Goal: Navigation & Orientation: Find specific page/section

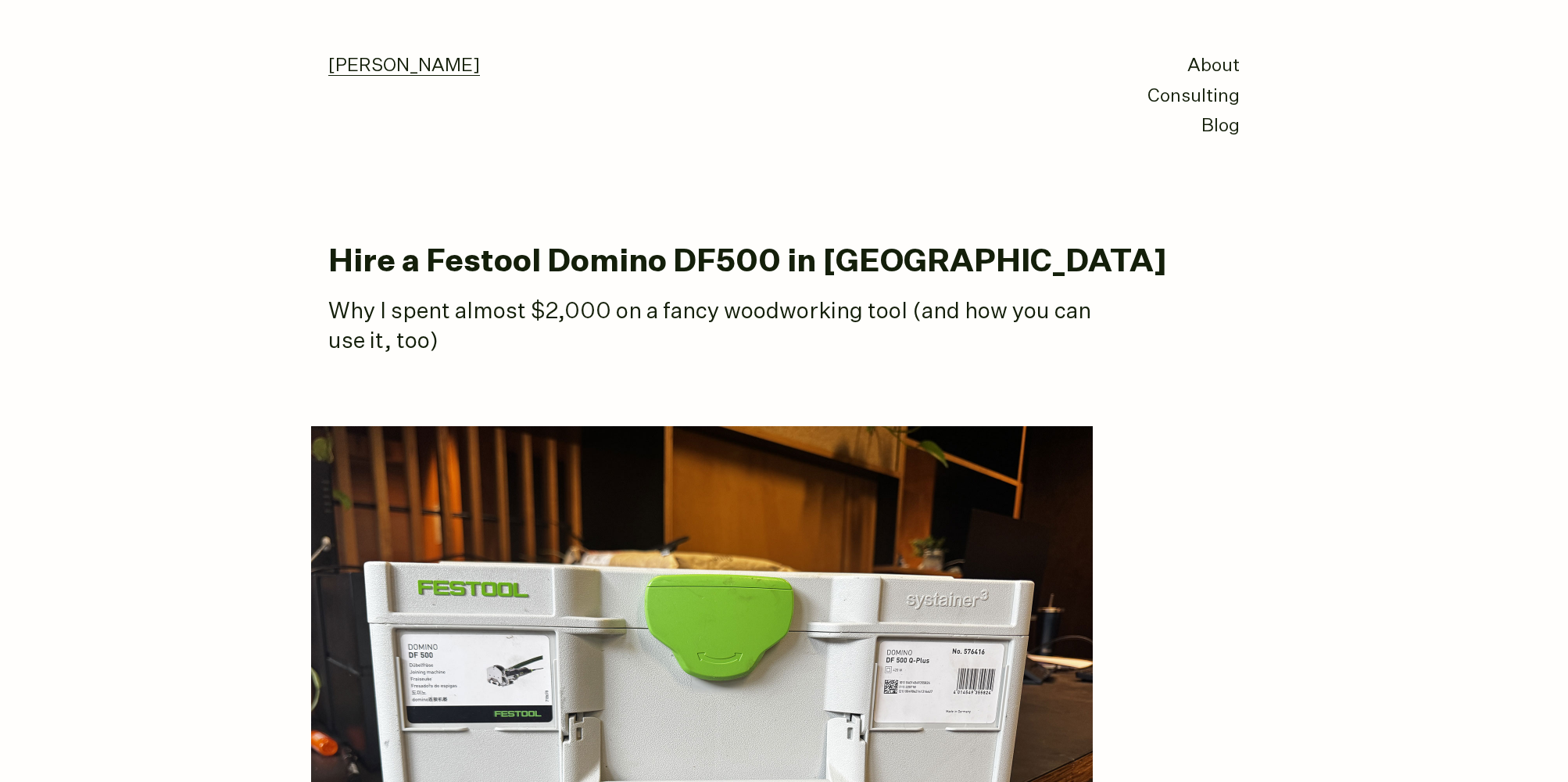
click at [397, 71] on link "[PERSON_NAME]" at bounding box center [404, 67] width 152 height 19
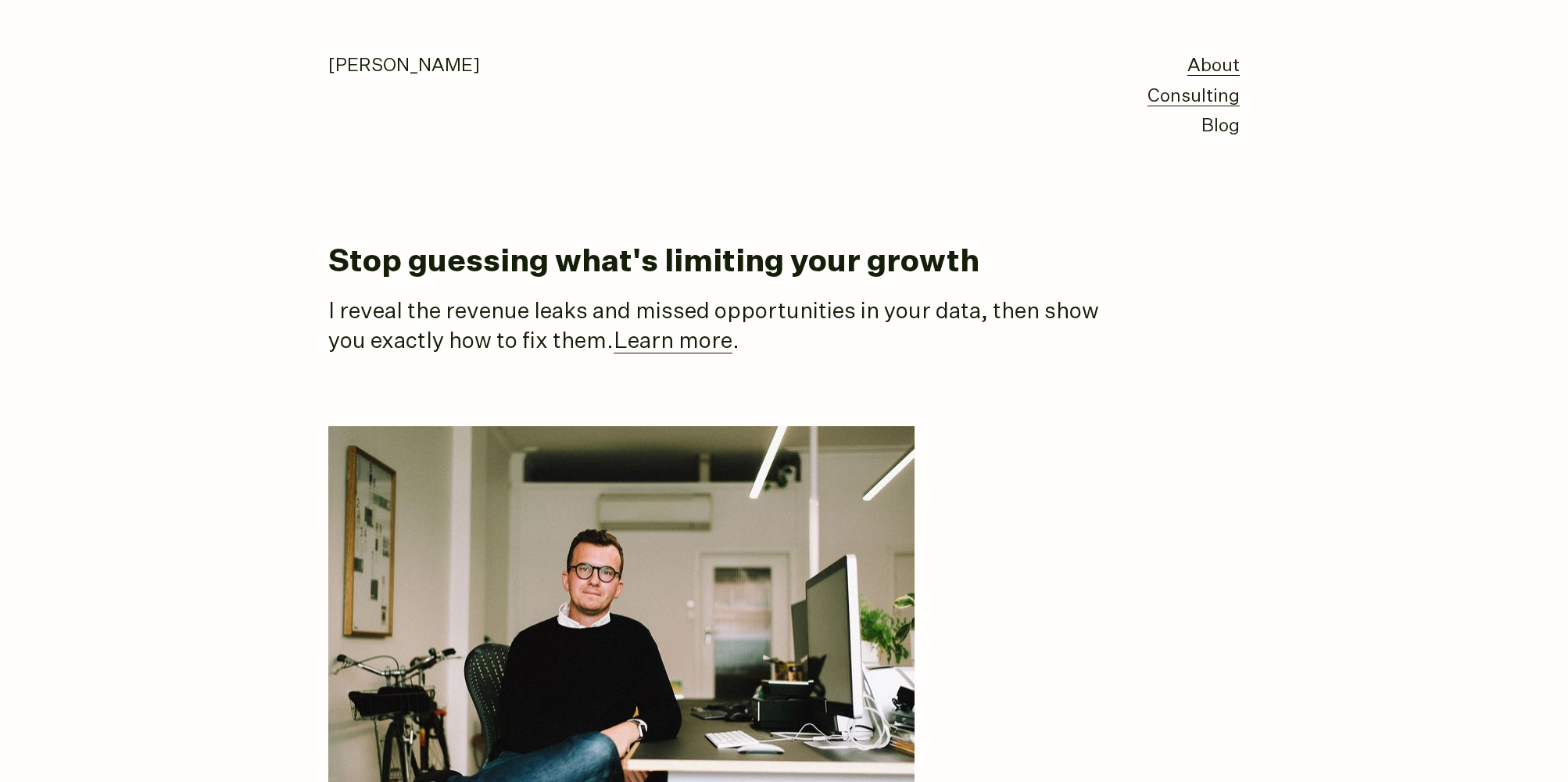
click at [1203, 94] on link "Consulting" at bounding box center [1194, 97] width 93 height 19
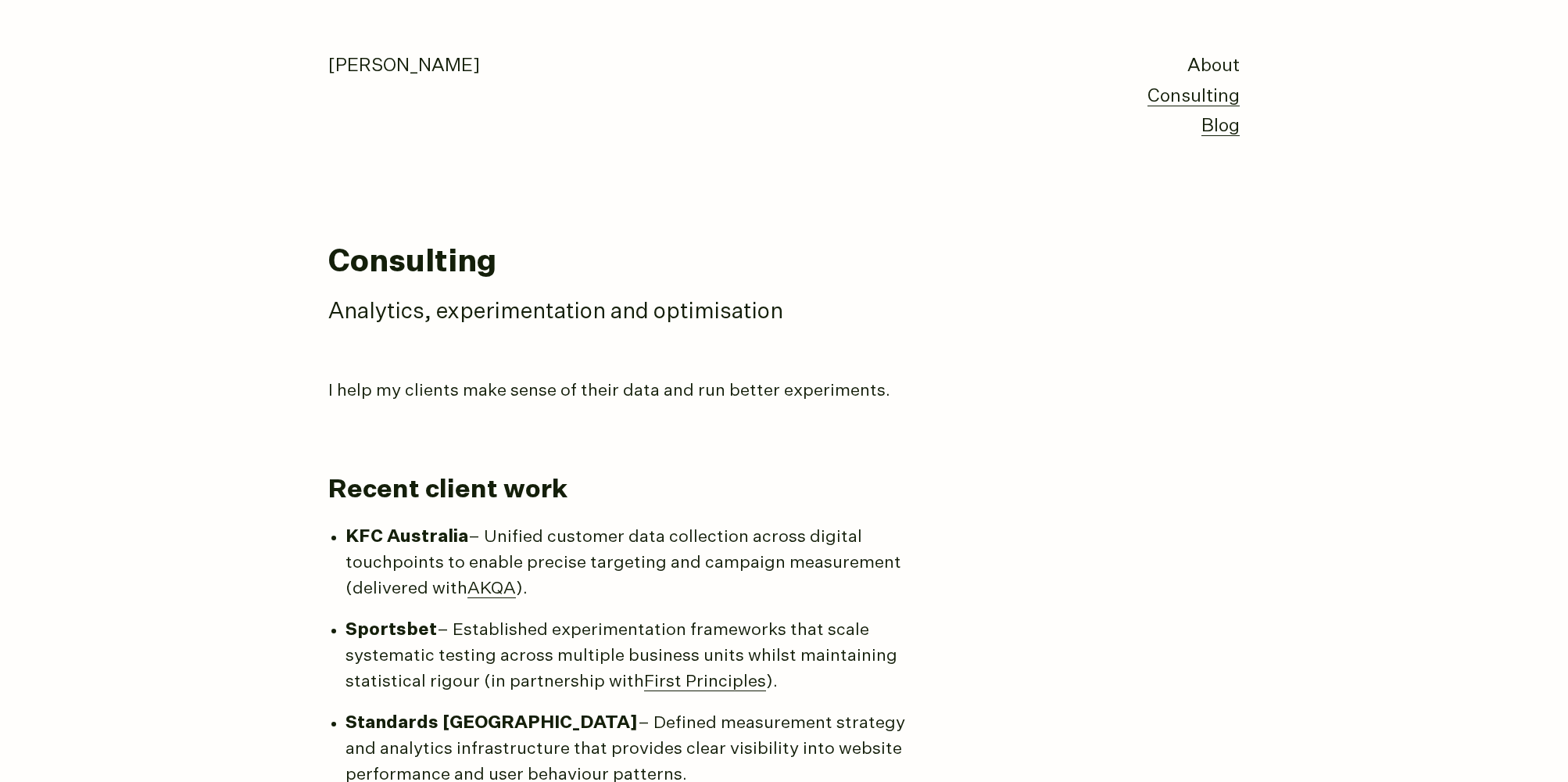
click at [1205, 130] on link "Blog" at bounding box center [1221, 127] width 38 height 19
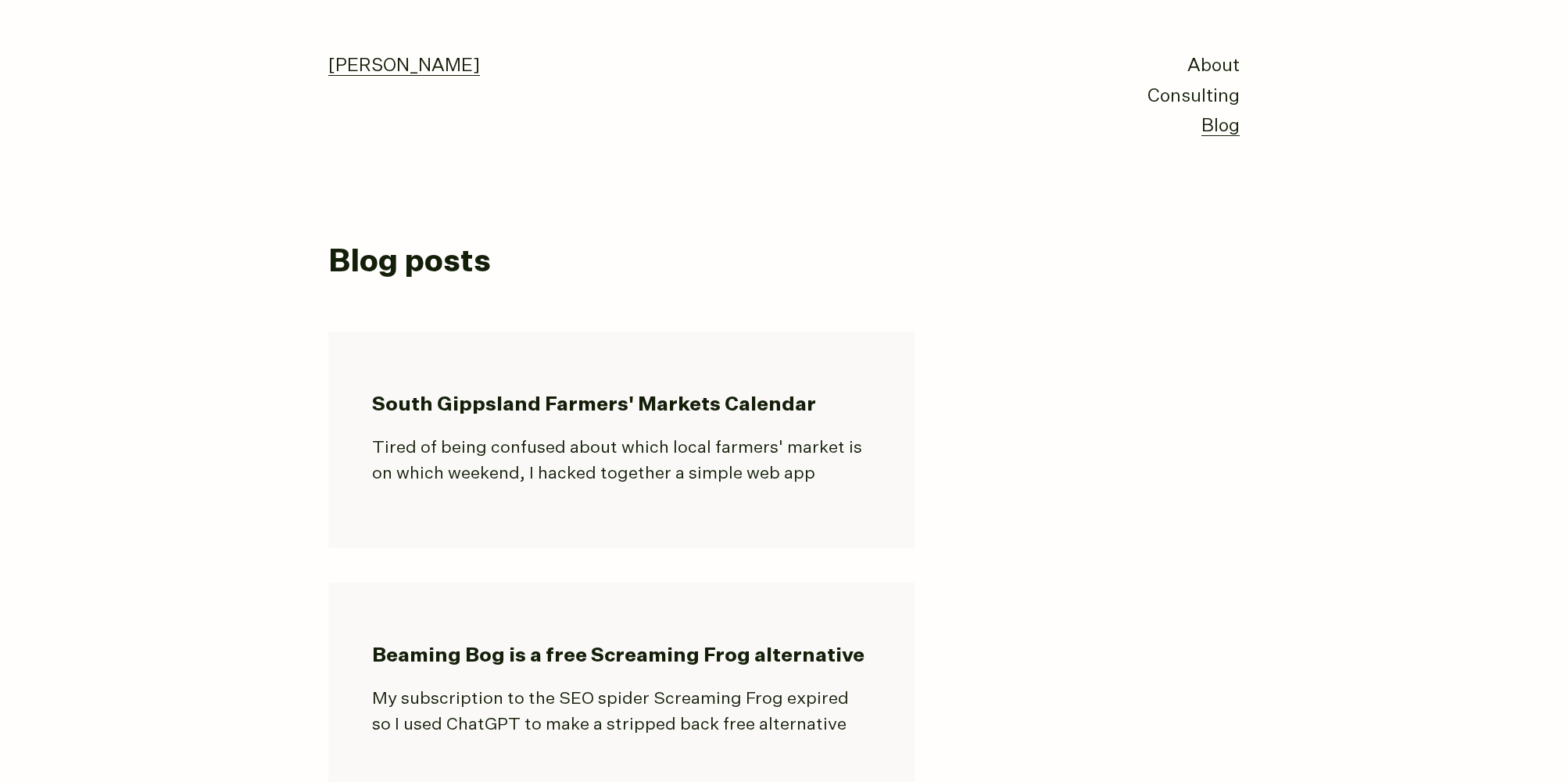
click at [377, 69] on link "[PERSON_NAME]" at bounding box center [404, 67] width 152 height 19
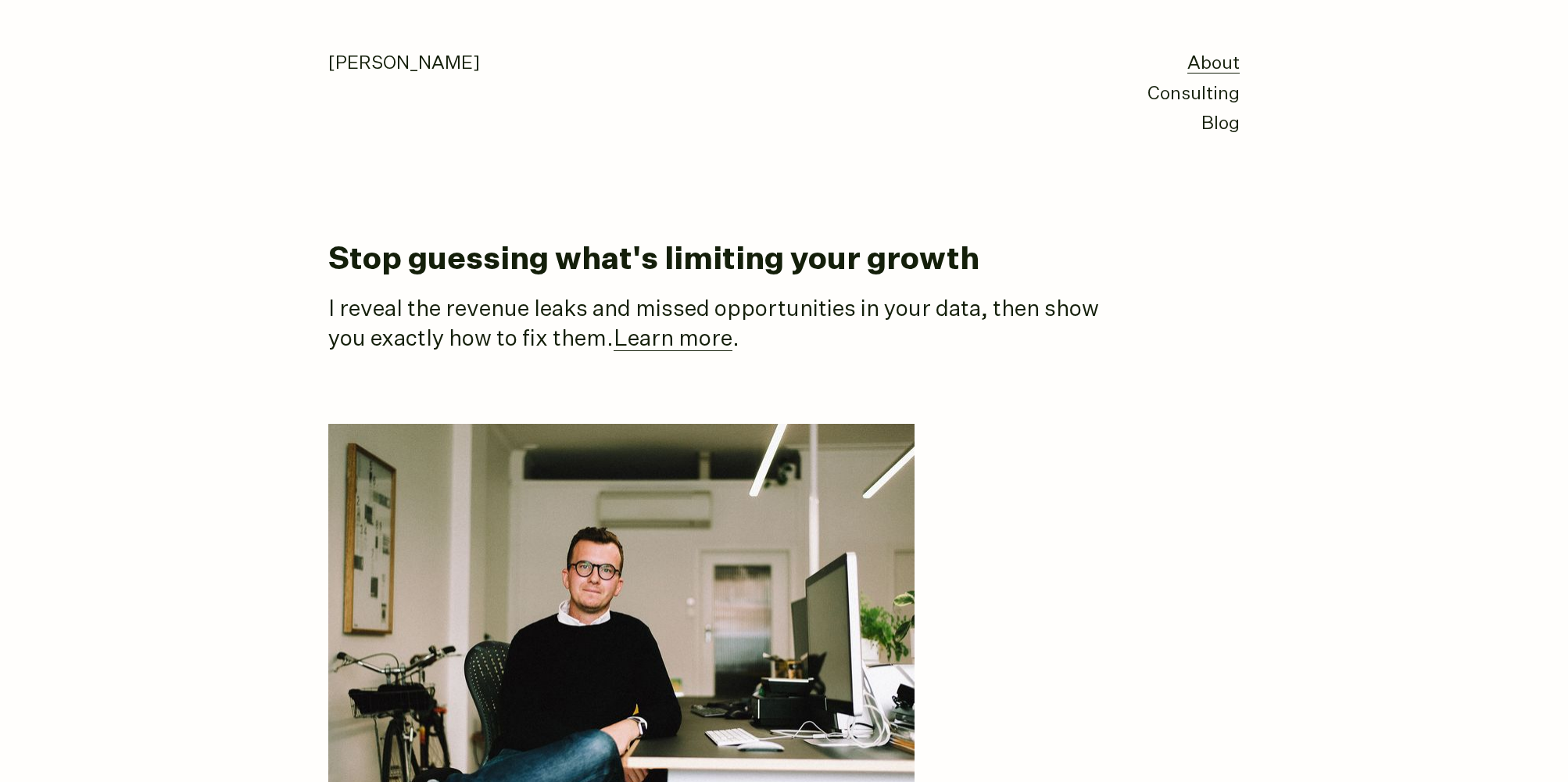
scroll to position [3, 0]
click at [393, 69] on link "[PERSON_NAME]" at bounding box center [404, 64] width 152 height 19
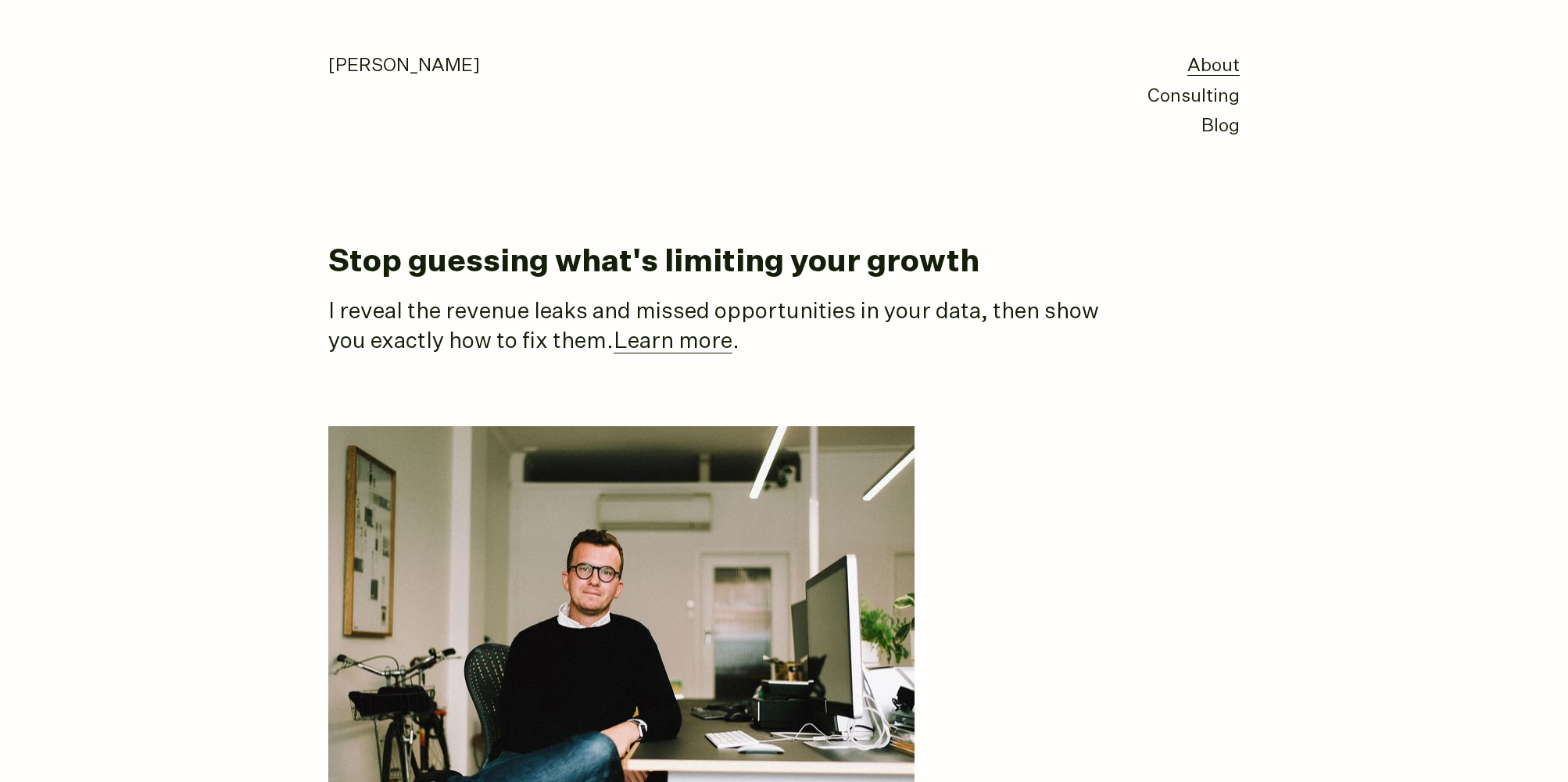
click at [1241, 64] on div "[PERSON_NAME] About Consulting Blog" at bounding box center [784, 71] width 946 height 142
click at [1230, 68] on link "About" at bounding box center [1214, 67] width 53 height 19
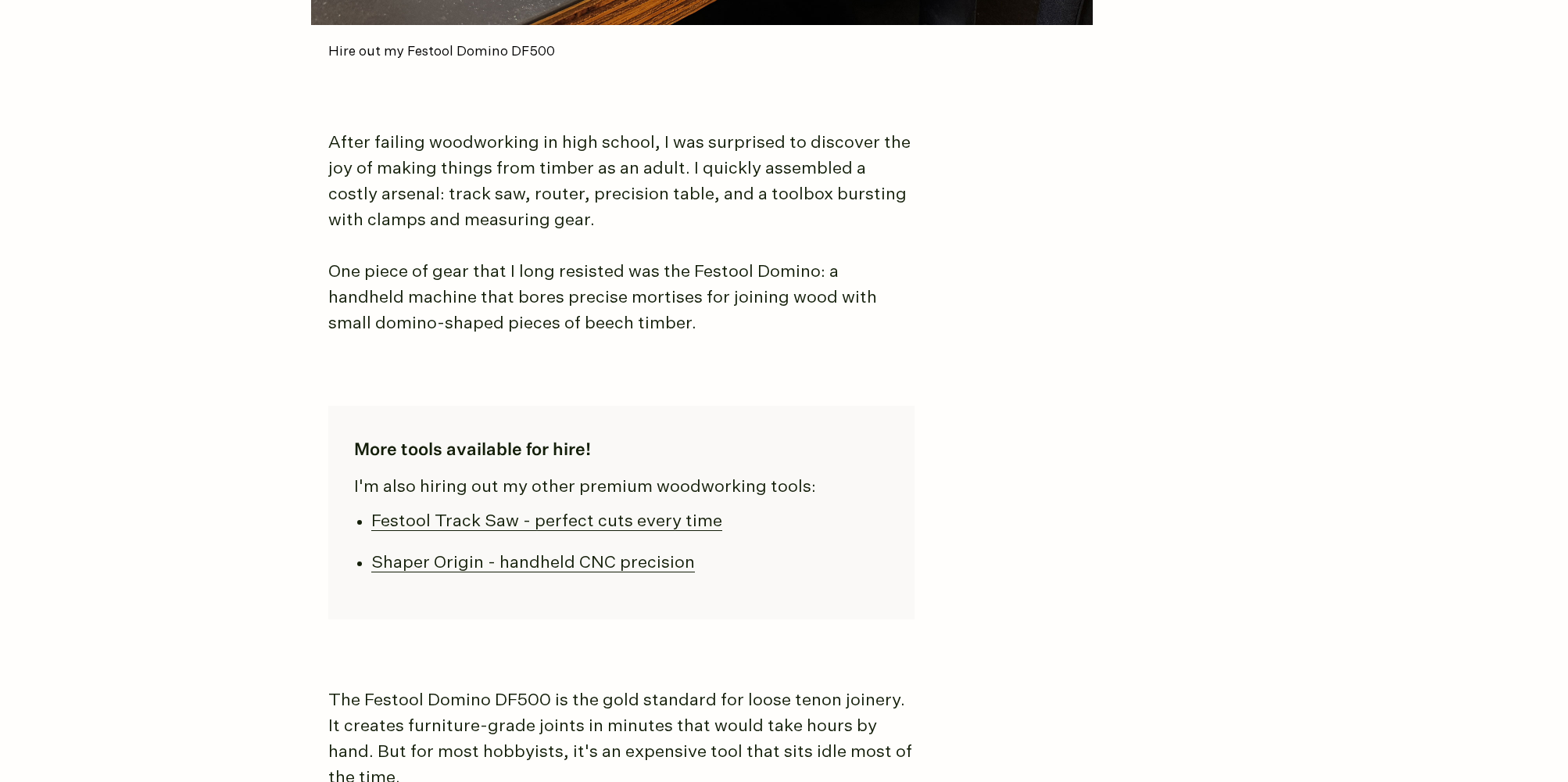
scroll to position [1155, 0]
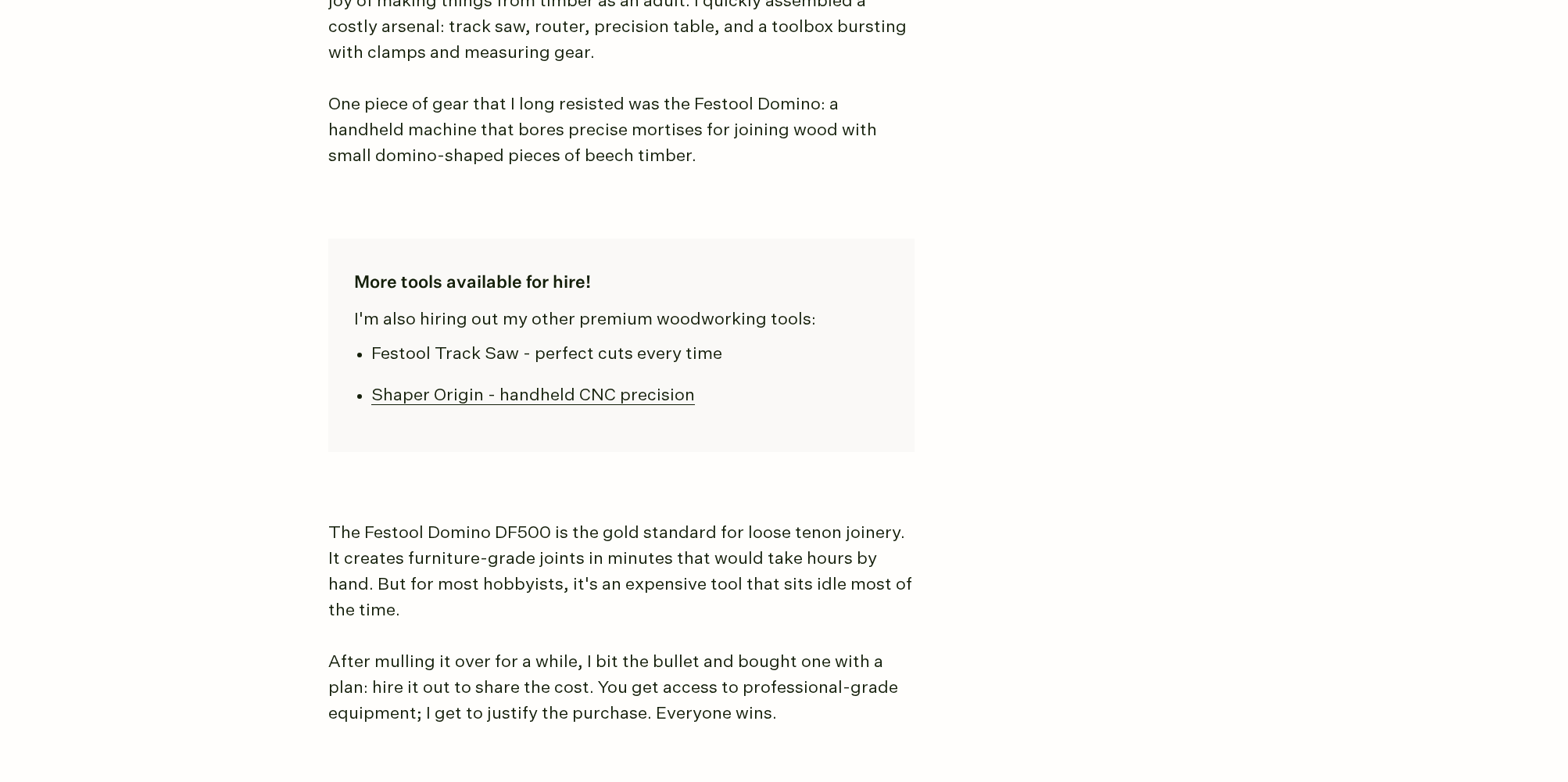
click at [522, 351] on link "Festool Track Saw - perfect cuts every time" at bounding box center [547, 354] width 351 height 18
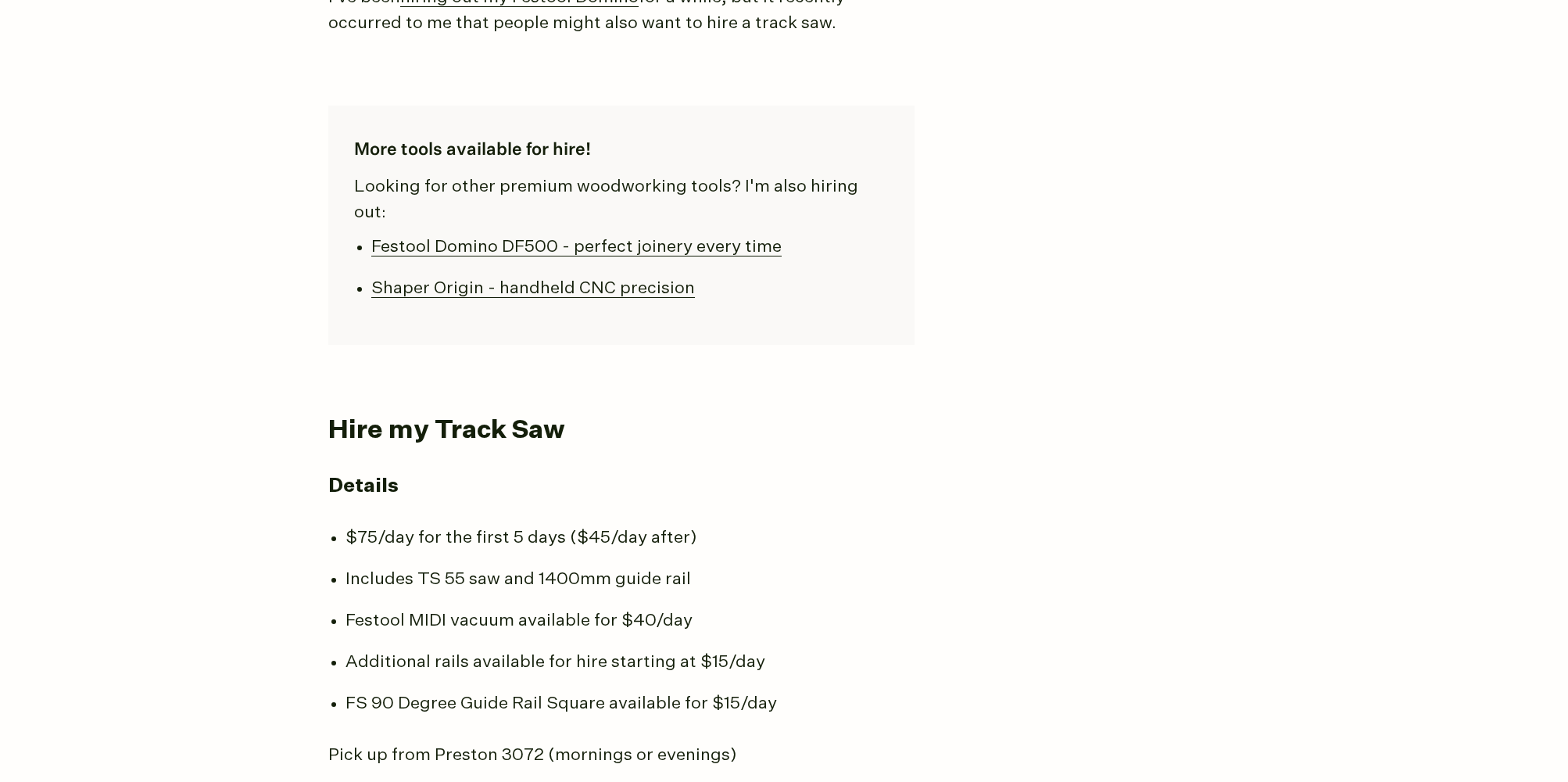
scroll to position [1369, 0]
